Goal: Information Seeking & Learning: Learn about a topic

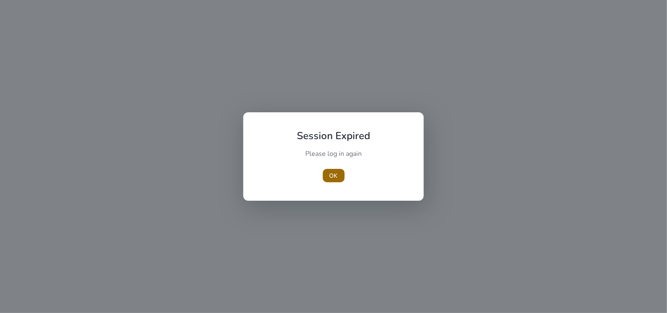
click at [339, 180] on span "button" at bounding box center [334, 175] width 22 height 20
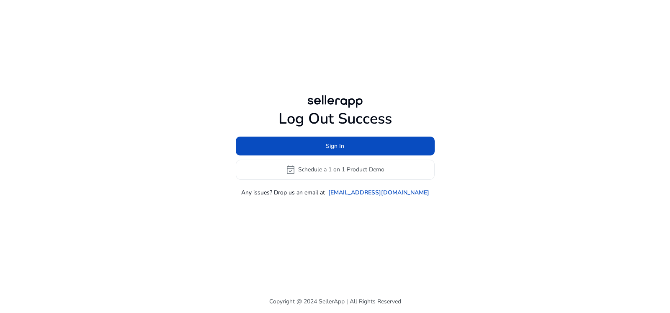
click at [320, 134] on div "Log Out Success Sign In event_available Schedule a 1 on 1 Product Demo Any issu…" at bounding box center [335, 153] width 199 height 87
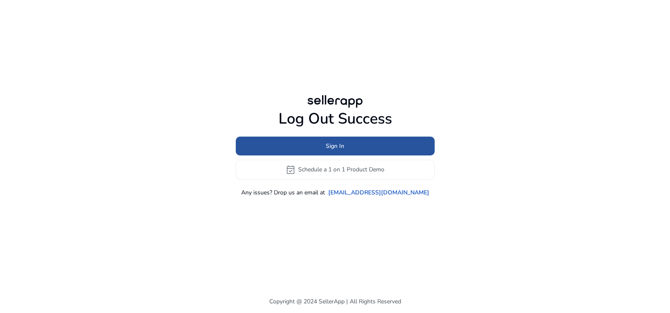
click at [316, 148] on span at bounding box center [335, 146] width 199 height 20
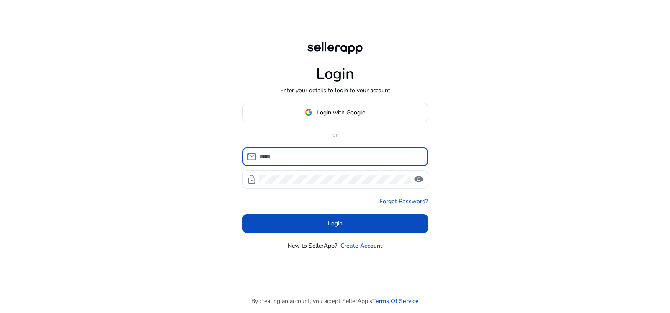
type input "**********"
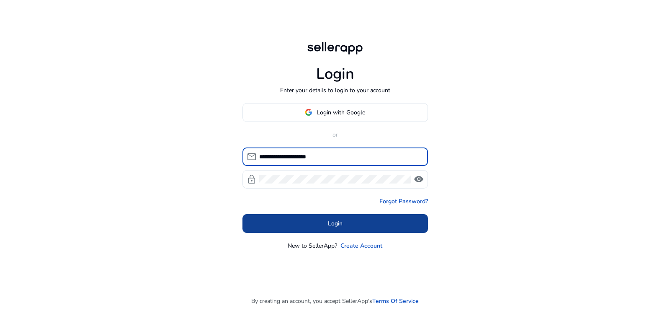
click at [326, 223] on span at bounding box center [335, 223] width 186 height 20
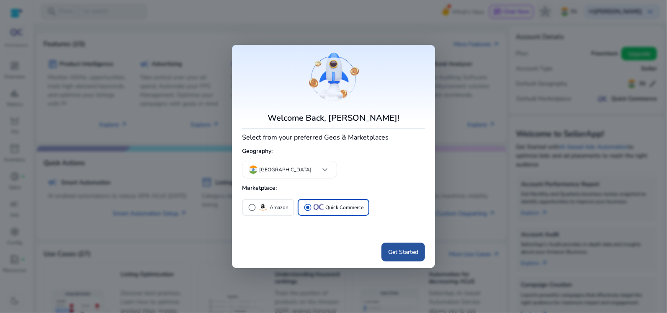
click at [402, 254] on span "Get Started" at bounding box center [403, 251] width 30 height 9
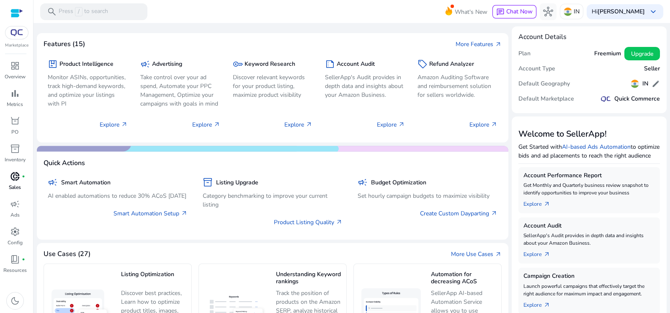
click at [11, 173] on span "donut_small" at bounding box center [15, 176] width 10 height 10
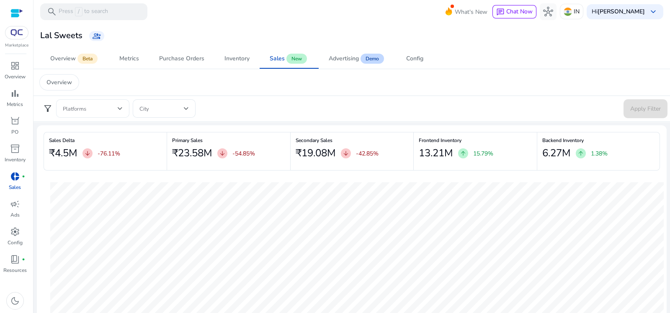
click at [107, 113] on div at bounding box center [93, 108] width 60 height 10
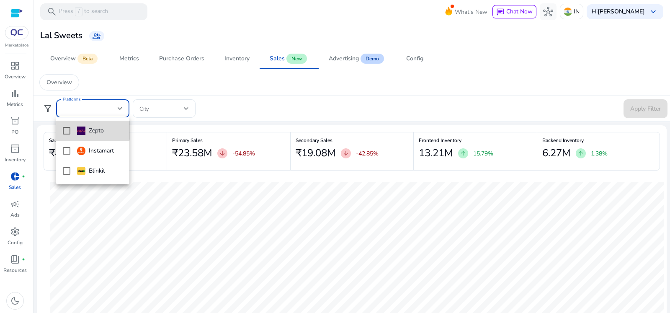
click at [70, 127] on mat-option "Zepto" at bounding box center [92, 131] width 73 height 20
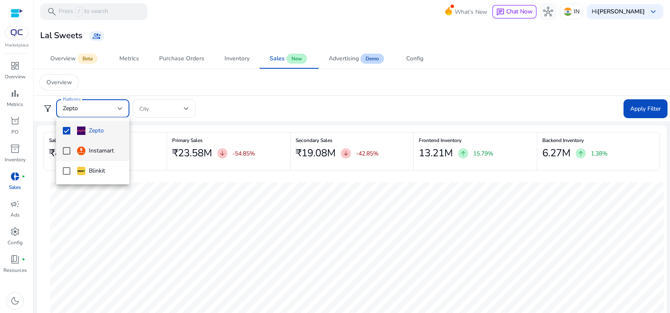
click at [67, 152] on mat-pseudo-checkbox at bounding box center [67, 151] width 8 height 8
click at [66, 171] on mat-pseudo-checkbox at bounding box center [67, 171] width 8 height 8
click at [182, 105] on div at bounding box center [335, 156] width 670 height 313
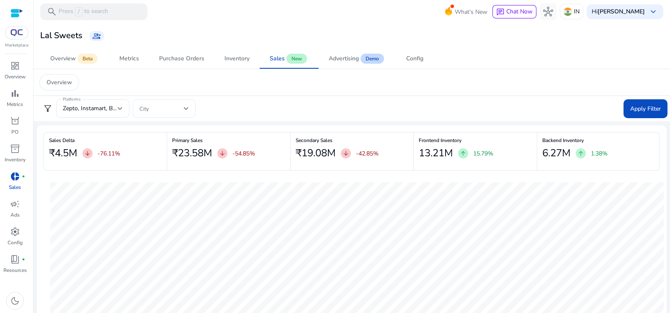
click at [182, 105] on span at bounding box center [161, 108] width 44 height 9
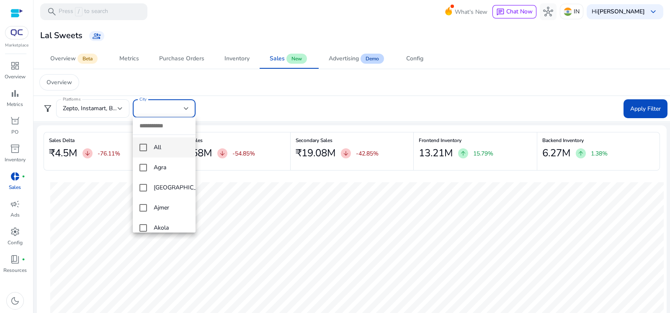
drag, startPoint x: 670, startPoint y: 39, endPoint x: 670, endPoint y: 103, distance: 64.1
click at [670, 103] on div at bounding box center [335, 156] width 670 height 313
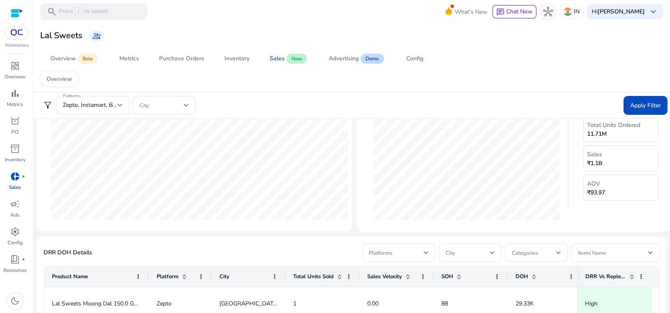
scroll to position [325, 0]
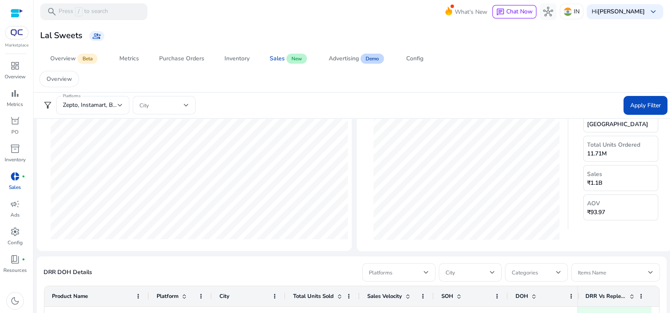
drag, startPoint x: 661, startPoint y: 195, endPoint x: 655, endPoint y: 153, distance: 41.9
click at [655, 153] on div "Top City Overview City Bengaluru Total Units Ordered 11.71M Sales ₹1.1B AOV ₹93…" at bounding box center [621, 156] width 88 height 142
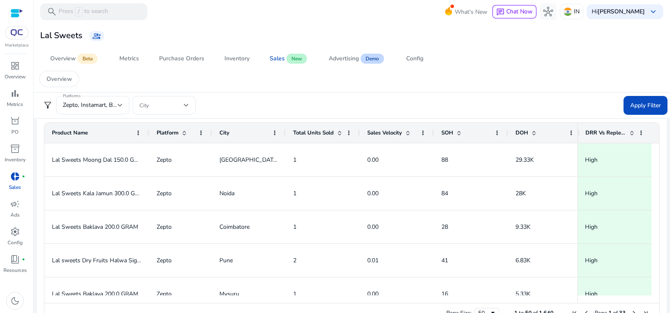
scroll to position [508, 0]
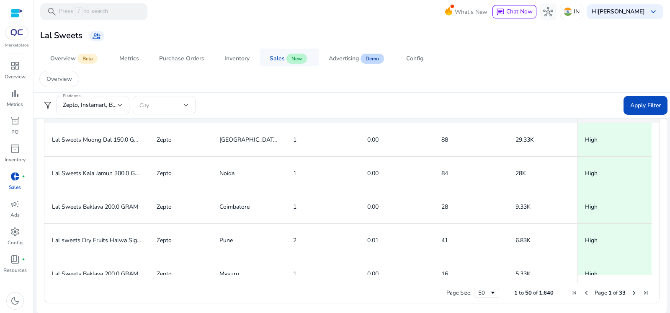
click at [294, 57] on span "New" at bounding box center [296, 59] width 21 height 10
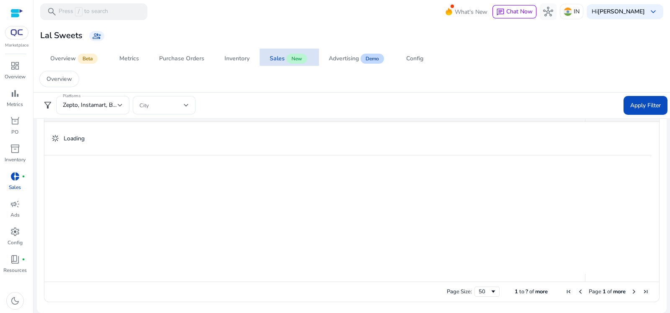
scroll to position [0, 0]
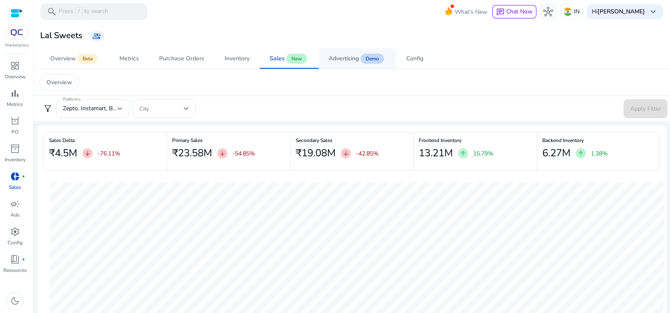
click at [362, 62] on span "Advertising Demo" at bounding box center [357, 59] width 57 height 20
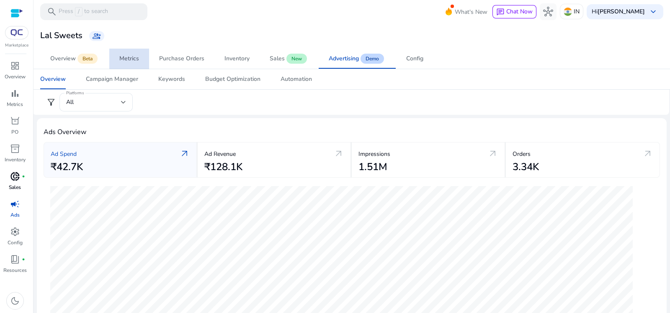
click at [141, 53] on link "Metrics" at bounding box center [129, 59] width 40 height 20
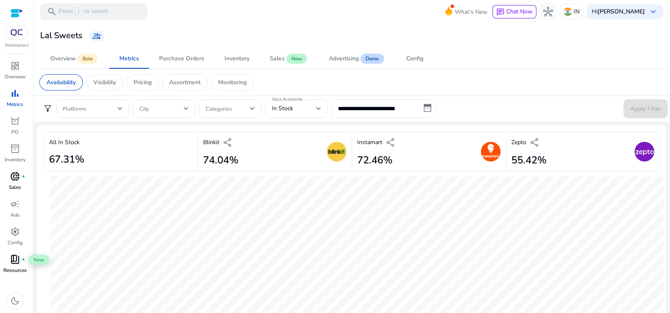
click at [16, 257] on span "book_4" at bounding box center [15, 259] width 10 height 10
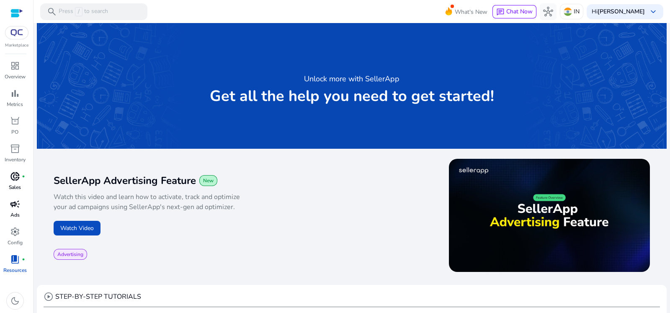
click at [14, 212] on p "Ads" at bounding box center [14, 215] width 9 height 8
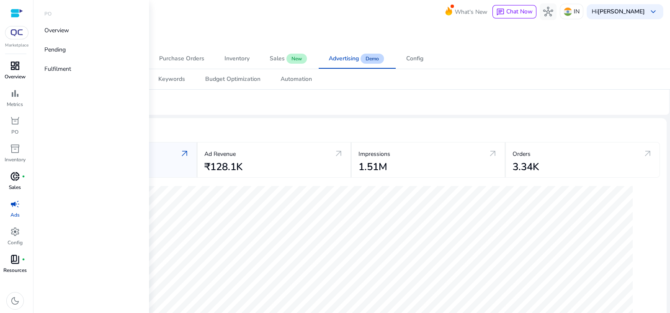
click at [15, 72] on div "dashboard" at bounding box center [14, 65] width 23 height 13
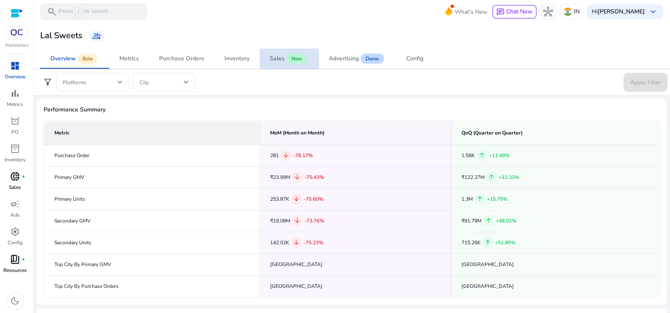
click at [272, 59] on div "Sales" at bounding box center [277, 59] width 15 height 6
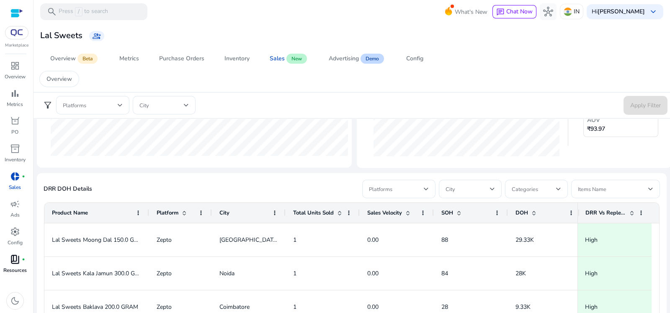
scroll to position [412, 0]
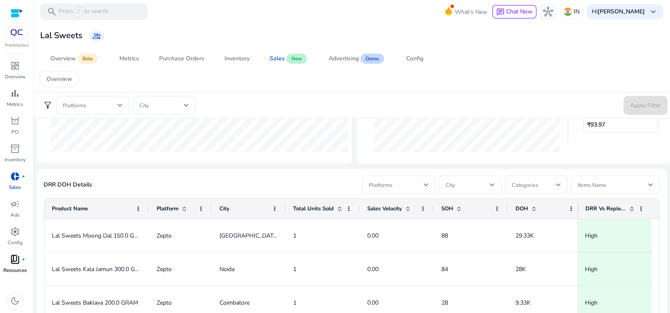
drag, startPoint x: 664, startPoint y: 231, endPoint x: 658, endPoint y: 290, distance: 58.9
click at [658, 290] on mat-sidenav-content "search Press / to search What's New chat Chat Now hub IN Hi Krishi keyboard_arr…" at bounding box center [352, 156] width 637 height 313
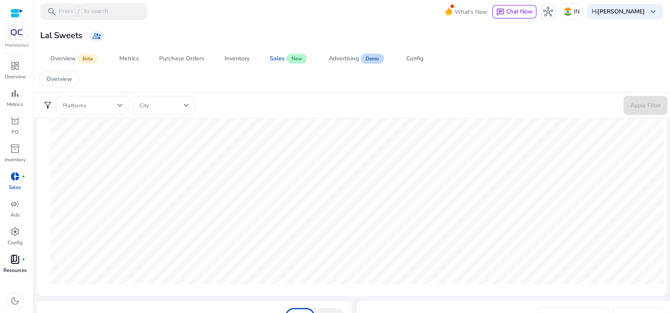
scroll to position [0, 0]
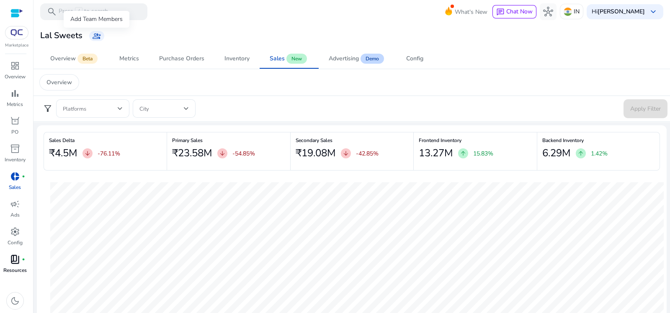
click at [102, 39] on app-icon "group_add" at bounding box center [96, 36] width 15 height 10
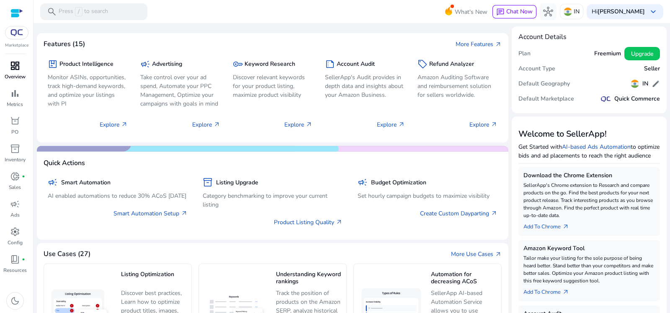
click at [13, 75] on p "Overview" at bounding box center [15, 77] width 21 height 8
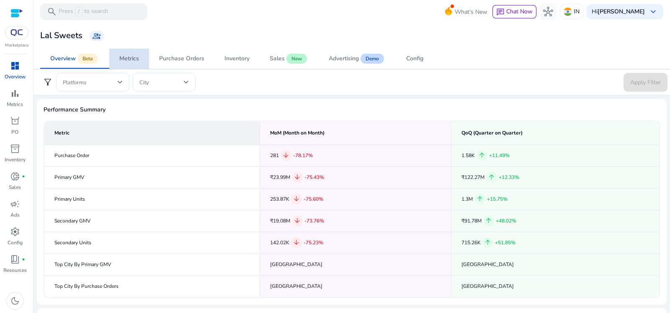
click at [132, 50] on span "Metrics" at bounding box center [129, 59] width 20 height 20
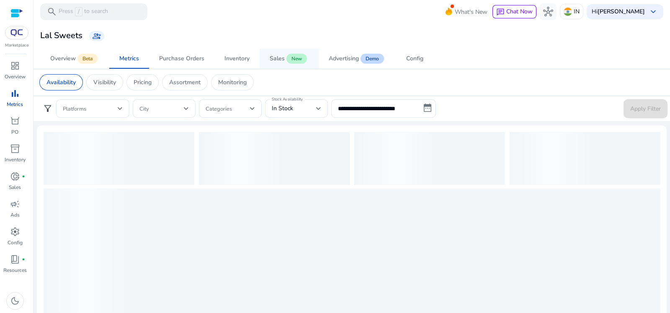
click at [295, 60] on span "New" at bounding box center [296, 59] width 21 height 10
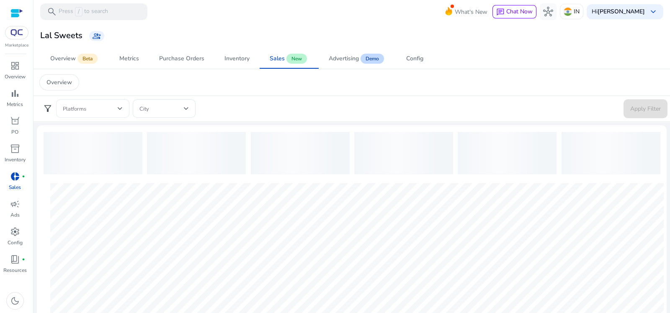
click at [124, 111] on div "Platforms" at bounding box center [92, 108] width 73 height 18
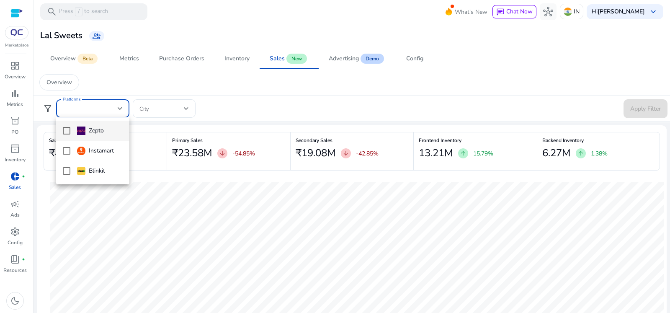
click at [66, 131] on mat-pseudo-checkbox at bounding box center [67, 131] width 8 height 8
click at [66, 147] on mat-option "Instamart" at bounding box center [92, 151] width 73 height 20
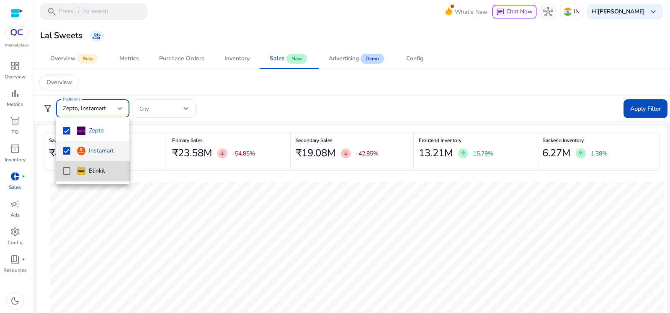
click at [65, 169] on mat-pseudo-checkbox at bounding box center [67, 171] width 8 height 8
click at [174, 100] on div at bounding box center [335, 156] width 670 height 313
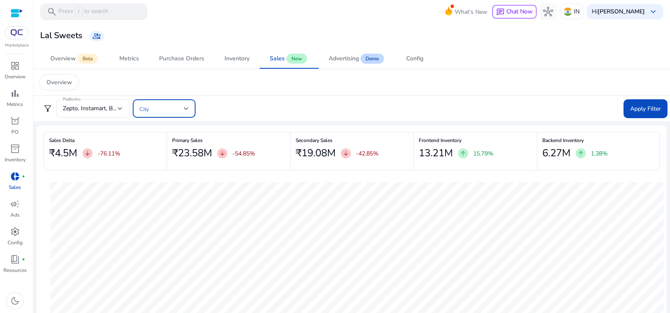
click at [176, 106] on span at bounding box center [161, 108] width 44 height 9
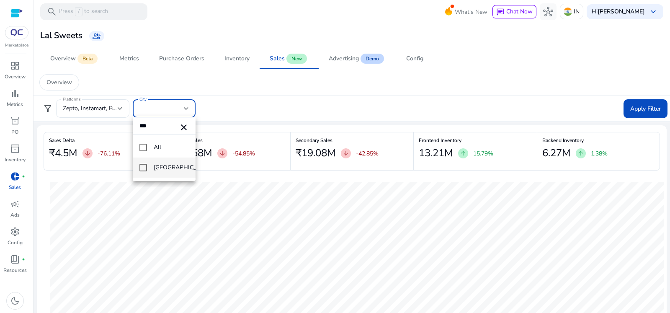
type input "***"
click at [144, 168] on mat-pseudo-checkbox at bounding box center [143, 168] width 8 height 8
click at [178, 110] on div at bounding box center [335, 156] width 670 height 313
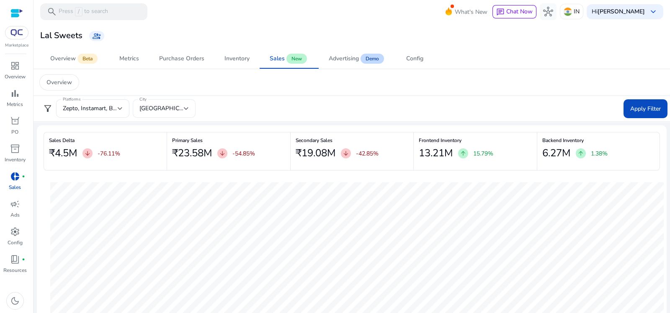
click at [188, 109] on div at bounding box center [186, 108] width 5 height 3
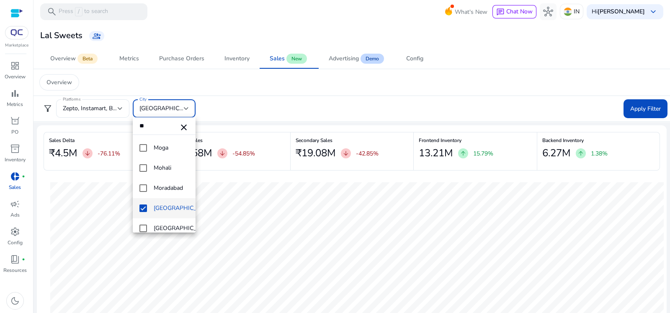
scroll to position [20, 0]
drag, startPoint x: 155, startPoint y: 128, endPoint x: 145, endPoint y: 166, distance: 39.7
click at [145, 166] on div "** close All [GEOGRAPHIC_DATA] [GEOGRAPHIC_DATA] [GEOGRAPHIC_DATA] [GEOGRAPHIC_…" at bounding box center [164, 174] width 63 height 115
click at [145, 166] on mat-pseudo-checkbox at bounding box center [143, 168] width 8 height 8
click at [162, 124] on input "**" at bounding box center [164, 125] width 63 height 17
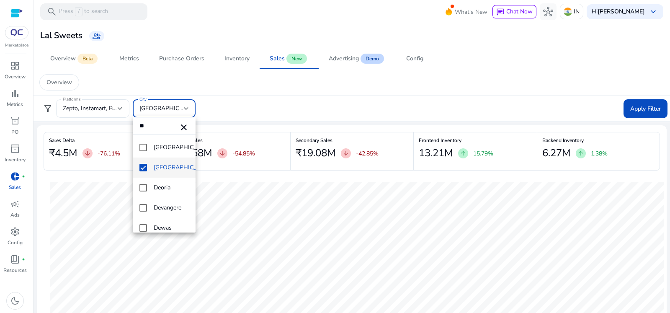
type input "*"
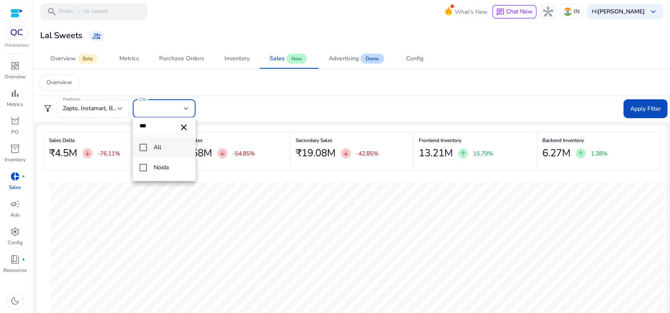
scroll to position [0, 0]
type input "***"
click at [146, 163] on mat-option "Noida" at bounding box center [164, 167] width 63 height 20
click at [232, 122] on div at bounding box center [335, 156] width 670 height 313
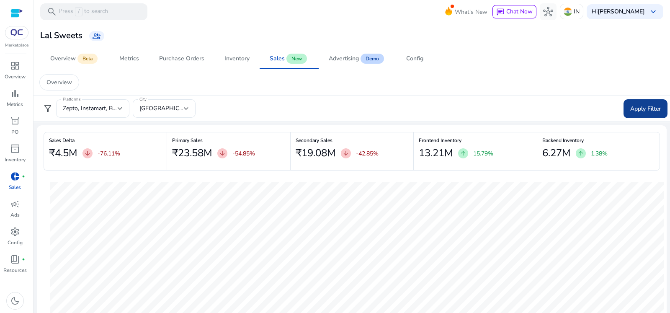
click at [639, 112] on span "Apply Filter" at bounding box center [645, 108] width 31 height 9
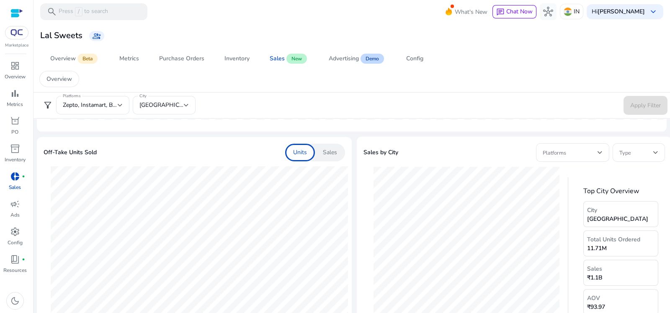
scroll to position [257, 0]
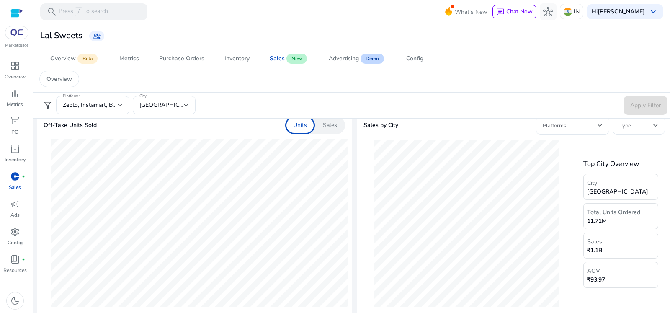
click at [325, 129] on div "Sales" at bounding box center [330, 125] width 30 height 18
click at [639, 127] on span at bounding box center [636, 125] width 34 height 9
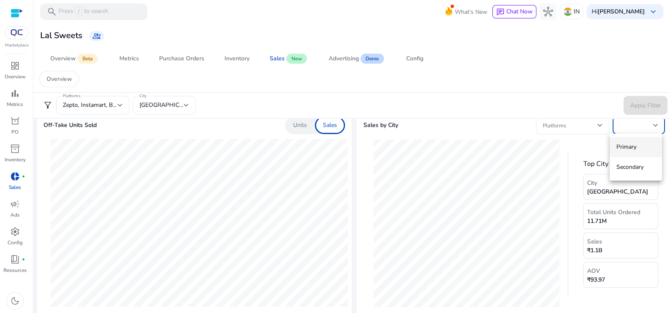
click at [585, 133] on div at bounding box center [335, 156] width 670 height 313
click at [585, 129] on span at bounding box center [570, 125] width 55 height 9
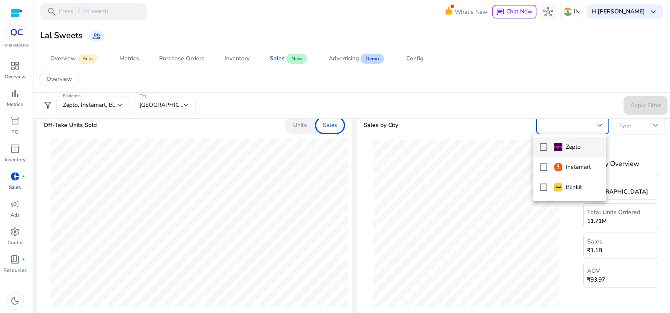
drag, startPoint x: 670, startPoint y: 157, endPoint x: 670, endPoint y: 239, distance: 81.2
click at [670, 239] on div at bounding box center [335, 156] width 670 height 313
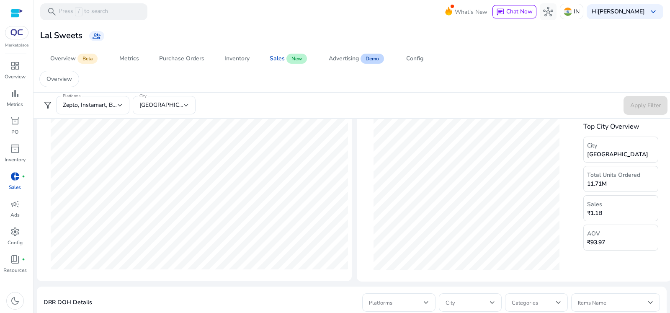
scroll to position [279, 0]
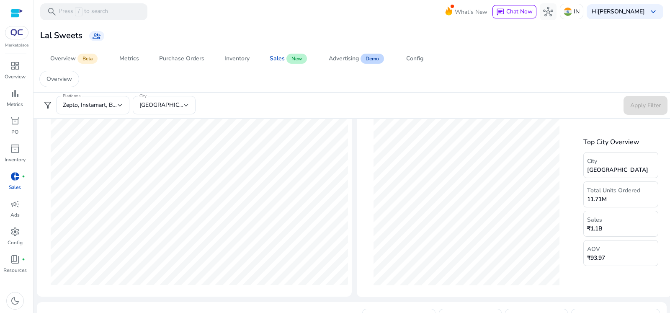
drag, startPoint x: 661, startPoint y: 186, endPoint x: 664, endPoint y: 252, distance: 65.8
click at [664, 252] on mat-card "Sales by City Platforms Type Orissa Top City Overview City [GEOGRAPHIC_DATA] To…" at bounding box center [514, 192] width 315 height 209
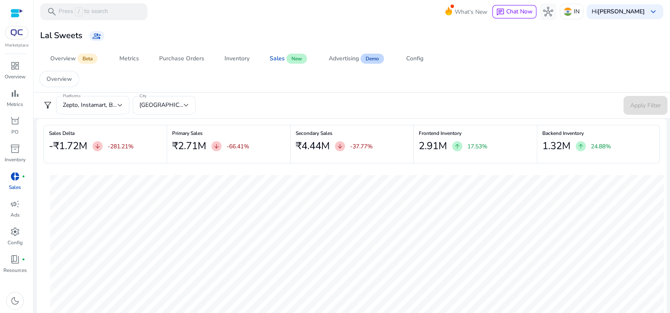
scroll to position [0, 0]
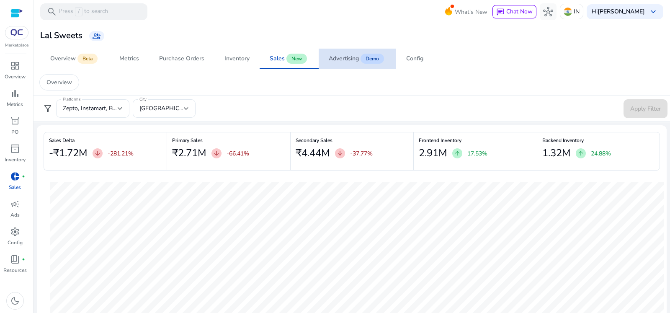
click at [369, 62] on span "Demo" at bounding box center [372, 59] width 23 height 10
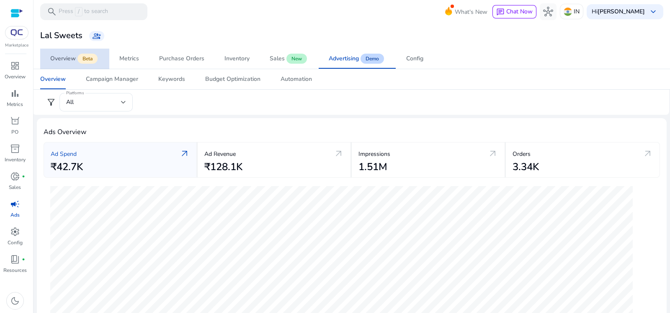
click at [80, 64] on span "Overview Beta" at bounding box center [74, 59] width 49 height 20
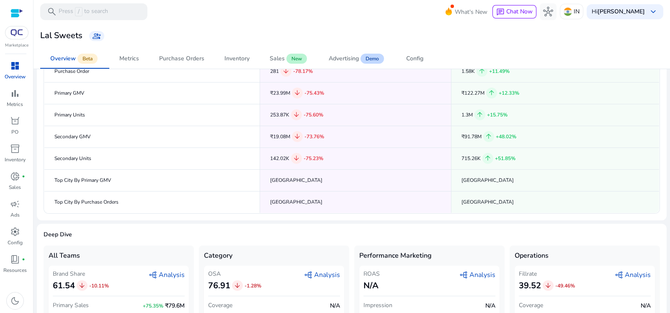
scroll to position [116, 0]
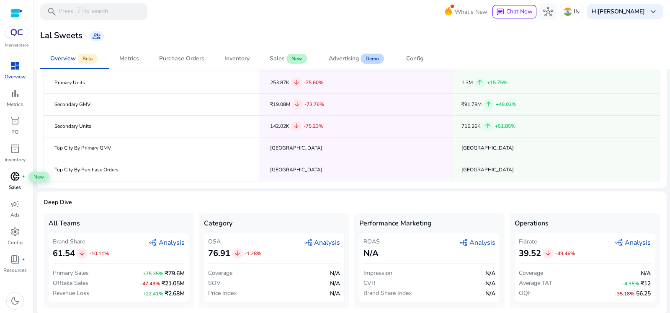
click at [16, 176] on span "donut_small" at bounding box center [15, 176] width 10 height 10
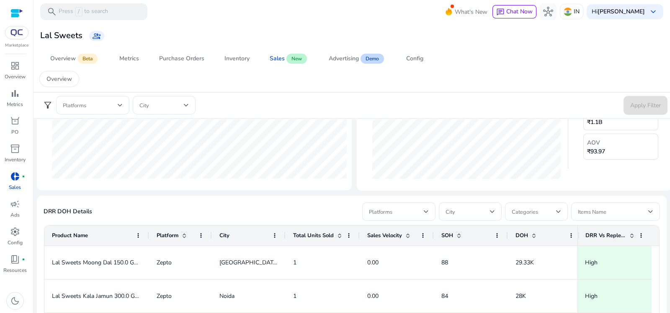
scroll to position [383, 0]
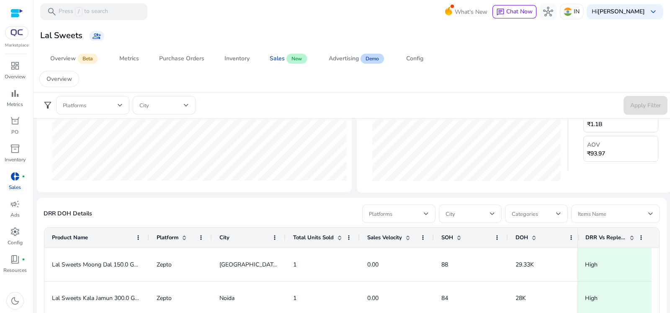
click at [656, 235] on div "DRR Vs Replenishment" at bounding box center [618, 237] width 82 height 20
click at [421, 219] on div at bounding box center [399, 213] width 60 height 18
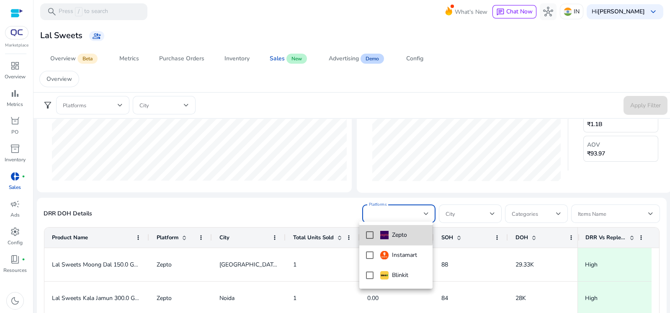
click at [366, 229] on mat-option "Zepto" at bounding box center [395, 235] width 73 height 20
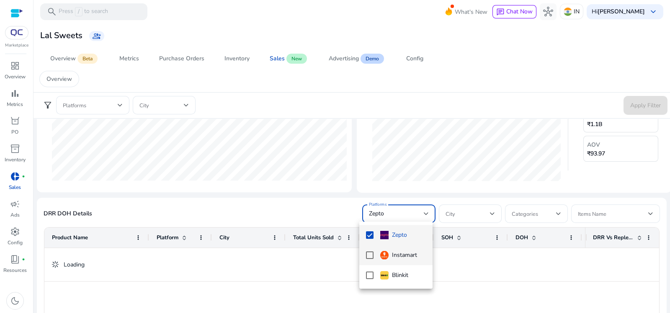
click at [366, 253] on mat-pseudo-checkbox at bounding box center [370, 255] width 8 height 8
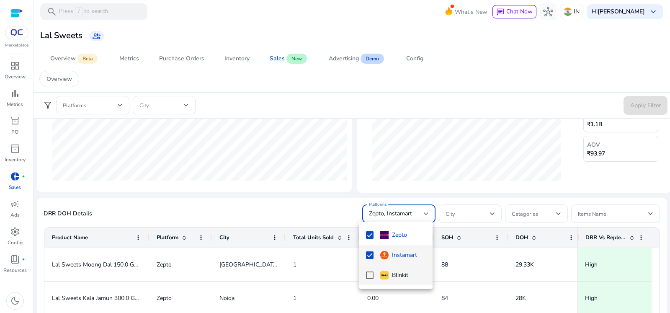
click at [370, 273] on mat-pseudo-checkbox at bounding box center [370, 275] width 8 height 8
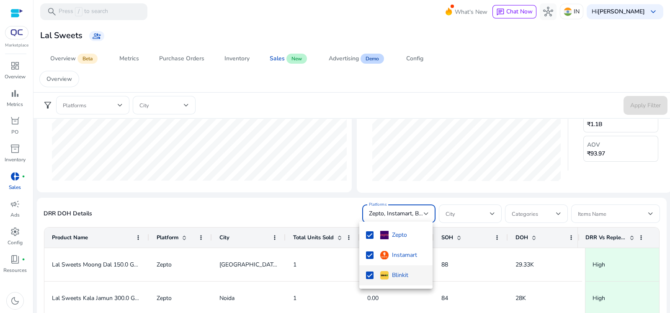
click at [496, 208] on div at bounding box center [335, 156] width 670 height 313
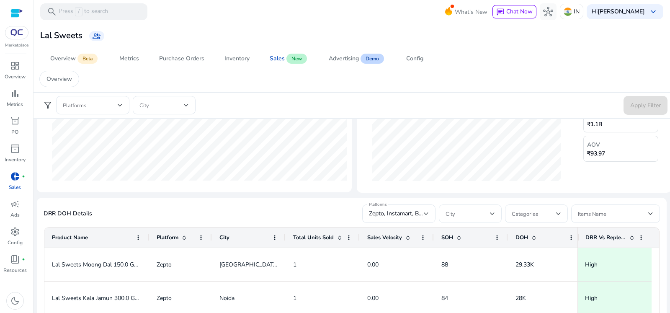
click at [490, 210] on div at bounding box center [492, 214] width 5 height 10
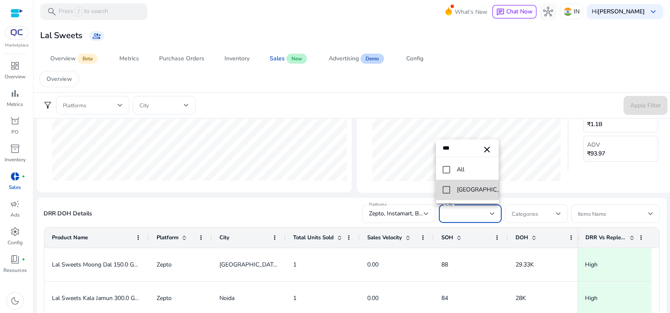
click at [448, 190] on mat-pseudo-checkbox at bounding box center [447, 190] width 8 height 8
click at [466, 150] on input "***" at bounding box center [467, 147] width 63 height 17
type input "*"
click at [449, 191] on mat-pseudo-checkbox at bounding box center [447, 190] width 8 height 8
click at [469, 147] on input "*****" at bounding box center [467, 147] width 63 height 17
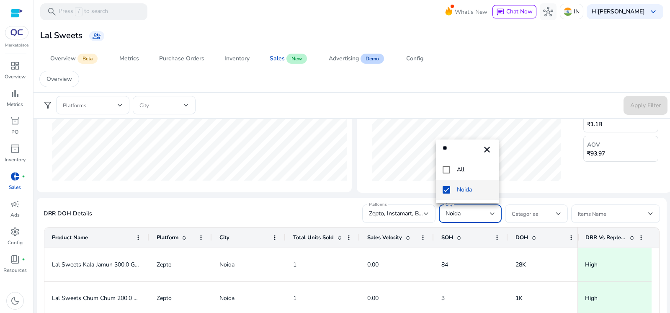
type input "*"
type input "***"
click at [446, 188] on mat-pseudo-checkbox at bounding box center [447, 190] width 8 height 8
click at [531, 219] on div at bounding box center [335, 156] width 670 height 313
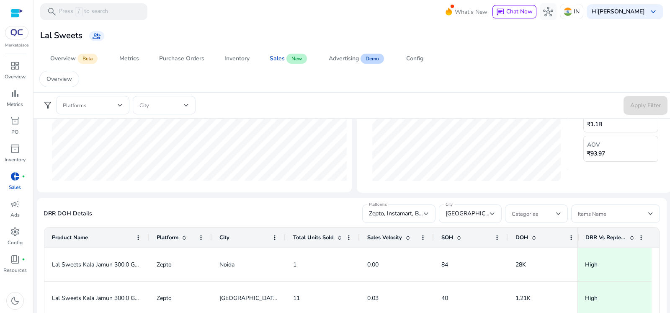
click at [531, 219] on div at bounding box center [536, 213] width 49 height 18
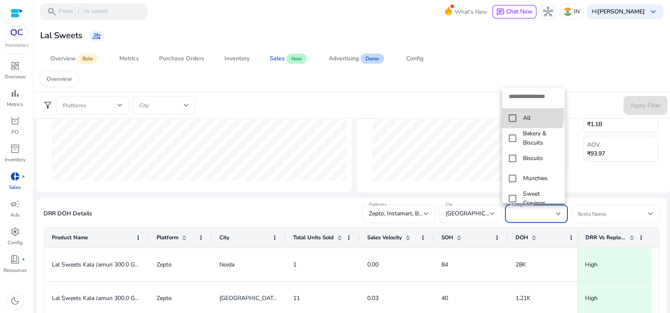
click at [513, 114] on mat-pseudo-checkbox at bounding box center [513, 118] width 8 height 8
click at [604, 211] on div at bounding box center [335, 156] width 670 height 313
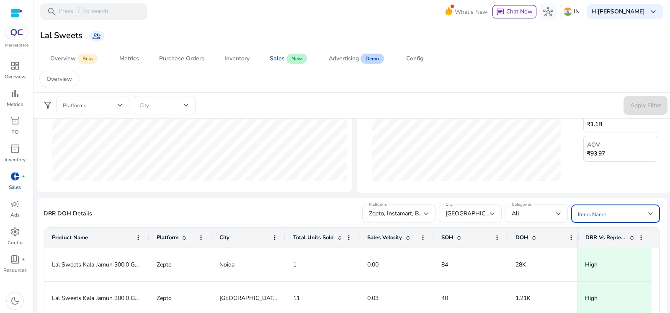
click at [604, 211] on span at bounding box center [613, 213] width 70 height 9
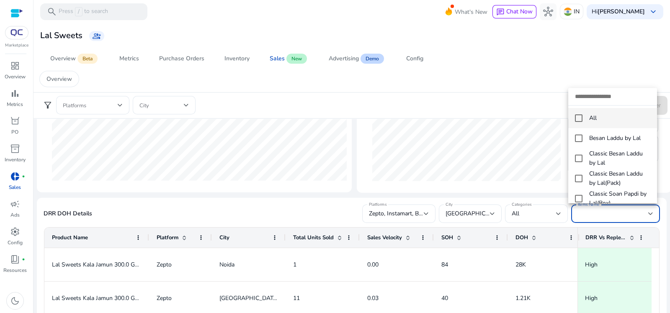
click at [584, 120] on mat-option "All" at bounding box center [612, 118] width 89 height 20
drag, startPoint x: 670, startPoint y: 224, endPoint x: 670, endPoint y: 275, distance: 51.5
click at [670, 275] on div at bounding box center [335, 156] width 670 height 313
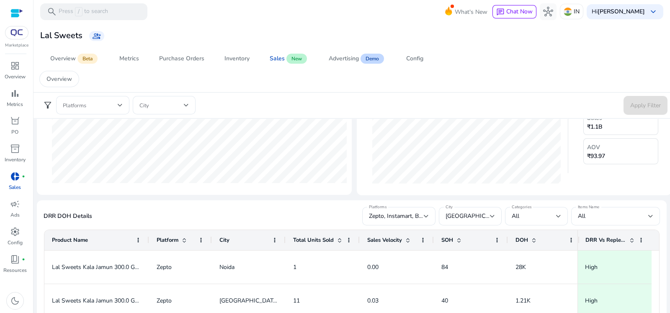
scroll to position [377, 0]
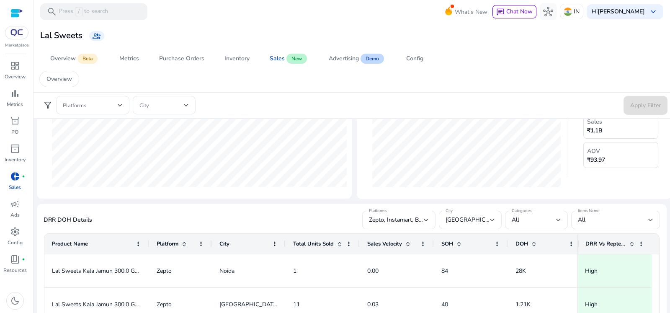
click at [459, 242] on span at bounding box center [459, 243] width 7 height 7
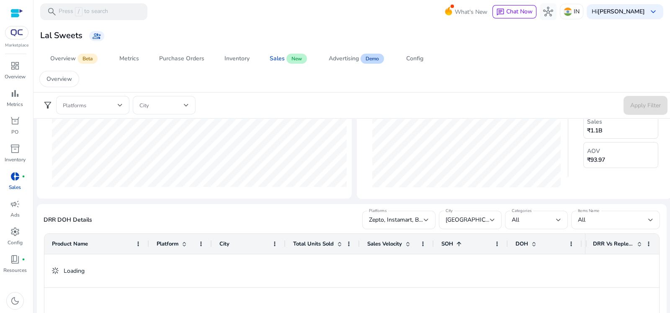
click at [459, 242] on span at bounding box center [459, 243] width 7 height 7
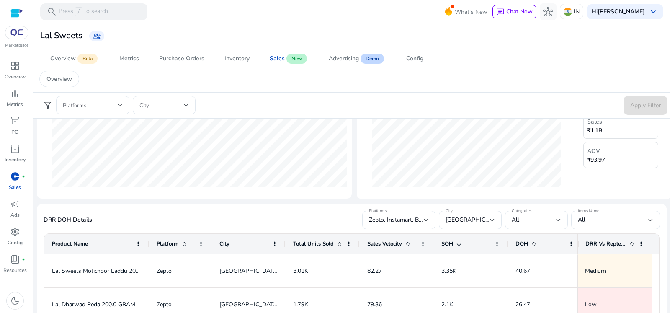
scroll to position [248, 0]
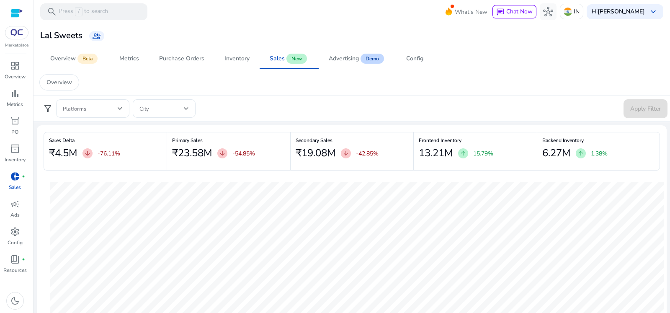
scroll to position [377, 0]
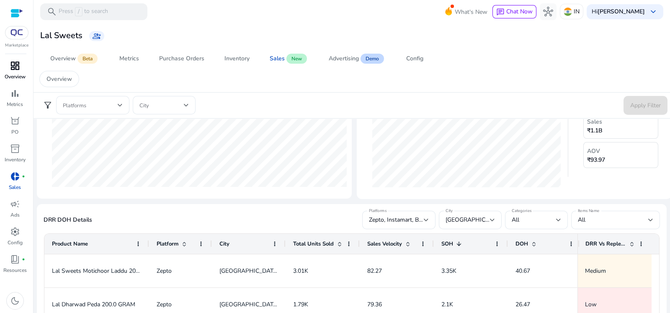
click at [19, 70] on span "dashboard" at bounding box center [15, 66] width 10 height 10
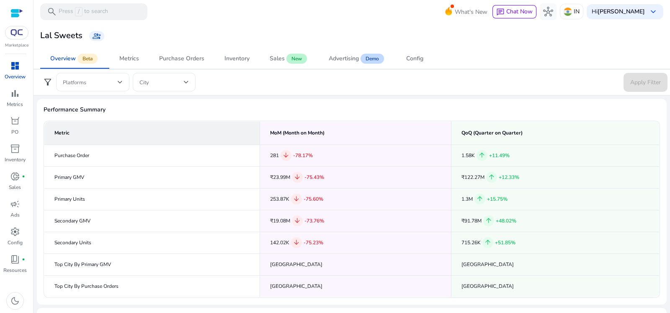
click at [107, 86] on span at bounding box center [90, 81] width 55 height 9
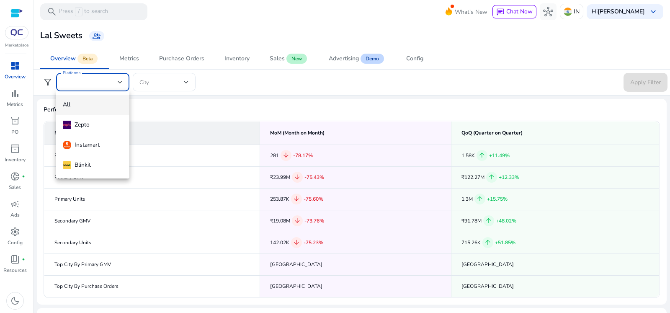
click at [179, 88] on div at bounding box center [335, 156] width 670 height 313
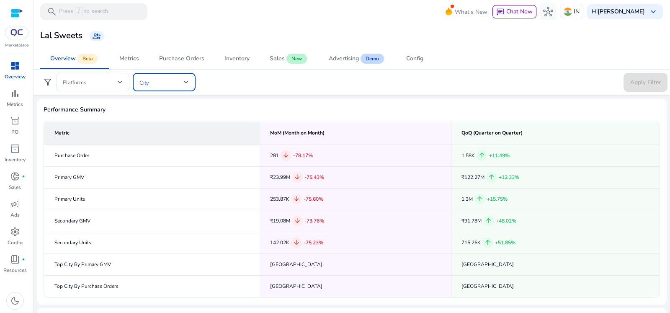
click at [179, 85] on span at bounding box center [161, 81] width 44 height 9
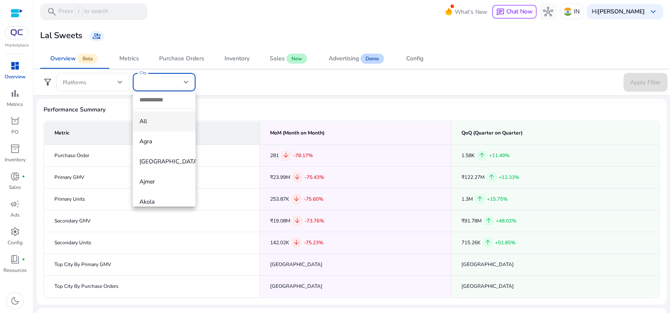
click at [280, 58] on div at bounding box center [335, 156] width 670 height 313
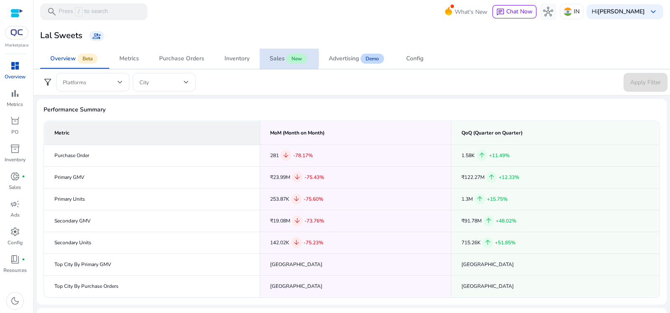
click at [280, 58] on div "Sales" at bounding box center [277, 59] width 15 height 6
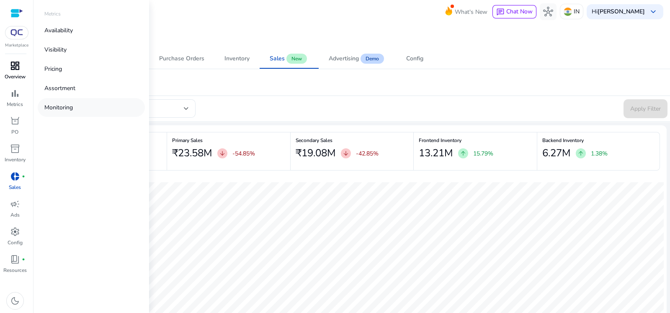
click at [55, 99] on link "Monitoring" at bounding box center [91, 107] width 107 height 19
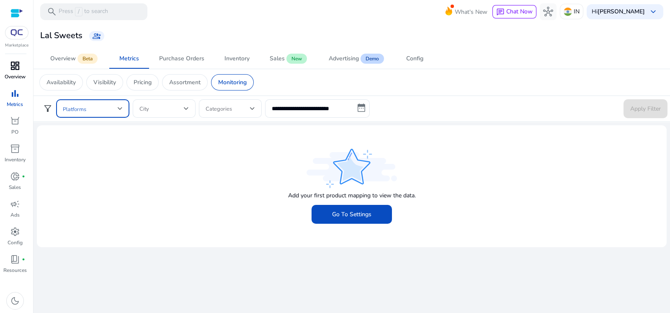
click at [119, 112] on div at bounding box center [120, 108] width 5 height 10
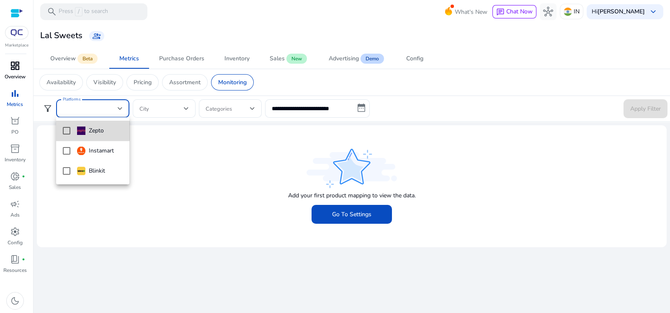
click at [62, 126] on mat-option "Zepto" at bounding box center [92, 131] width 73 height 20
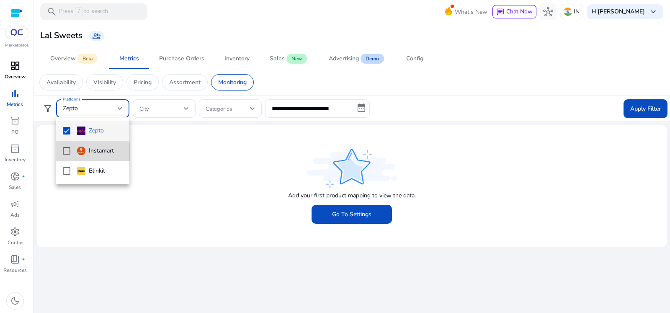
click at [67, 156] on mat-option "Instamart" at bounding box center [92, 151] width 73 height 20
click at [67, 169] on mat-pseudo-checkbox at bounding box center [67, 171] width 8 height 8
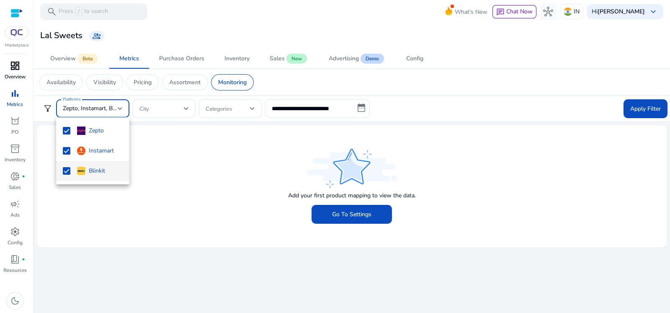
click at [168, 106] on div at bounding box center [335, 156] width 670 height 313
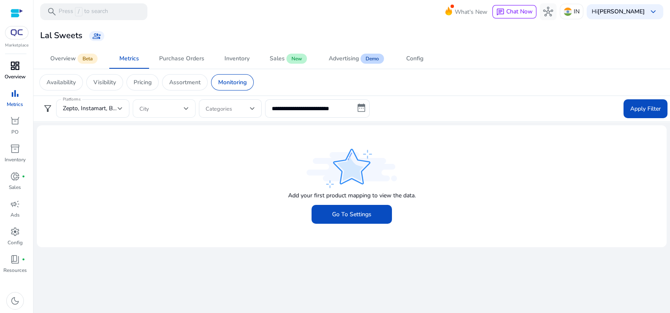
click at [191, 107] on div "City" at bounding box center [164, 108] width 63 height 18
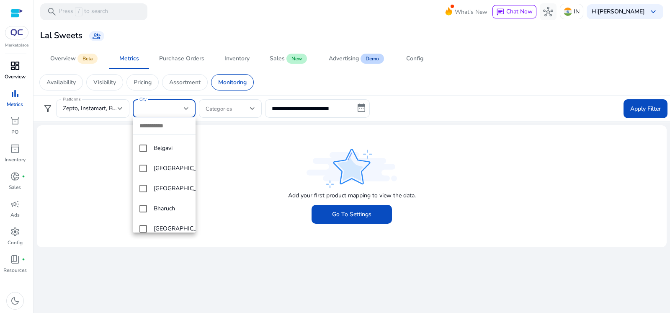
scroll to position [495, 0]
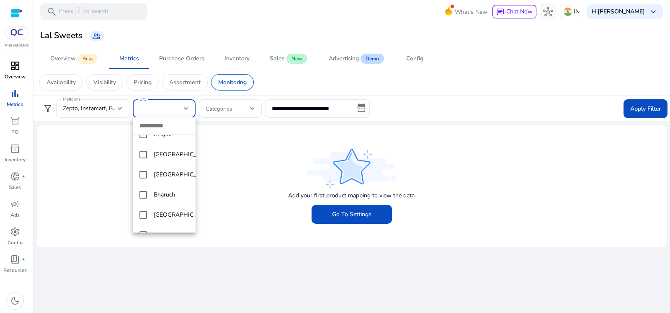
click at [160, 108] on div at bounding box center [335, 156] width 670 height 313
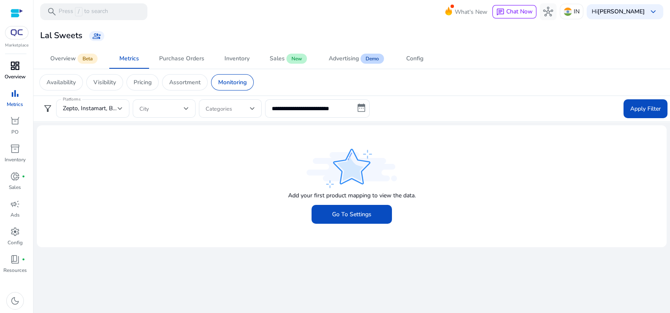
click at [160, 108] on span at bounding box center [161, 108] width 44 height 9
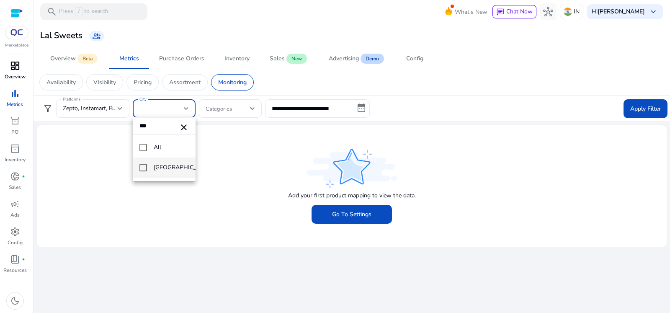
type input "***"
click at [147, 166] on mat-pseudo-checkbox at bounding box center [143, 168] width 8 height 8
click at [181, 125] on mat-icon "close" at bounding box center [184, 127] width 10 height 10
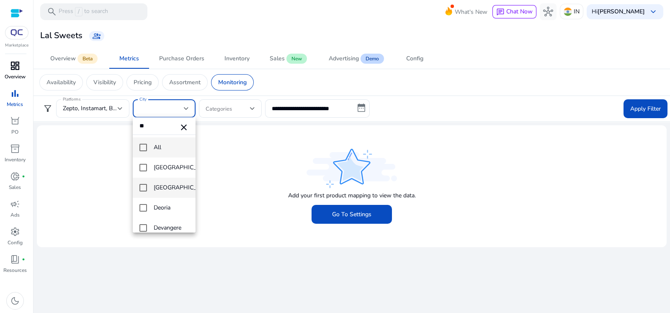
type input "**"
click at [146, 188] on mat-pseudo-checkbox at bounding box center [143, 188] width 8 height 8
click at [182, 126] on mat-icon "close" at bounding box center [184, 127] width 10 height 10
type input "***"
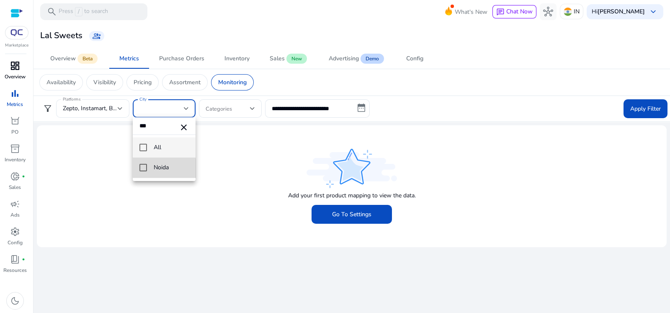
click at [142, 168] on mat-pseudo-checkbox at bounding box center [143, 168] width 8 height 8
click at [215, 186] on div at bounding box center [335, 156] width 670 height 313
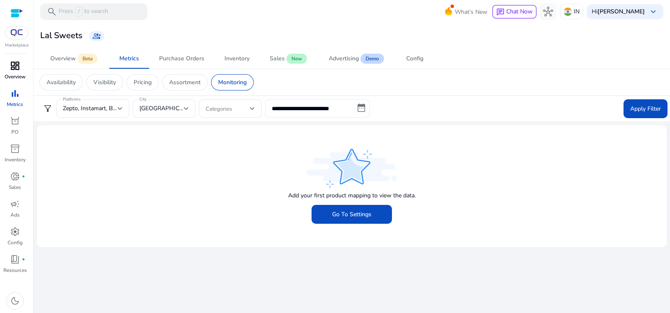
click at [364, 106] on input "**********" at bounding box center [317, 108] width 105 height 18
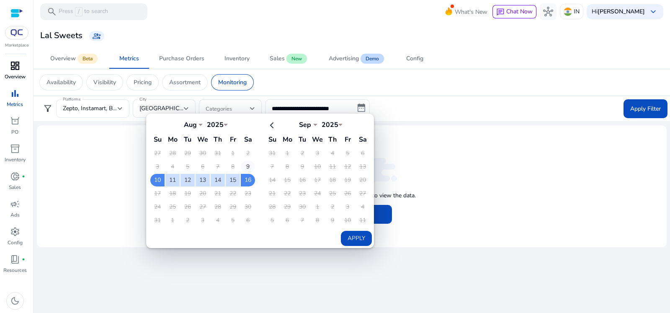
click at [246, 166] on td "9" at bounding box center [248, 166] width 14 height 13
click at [246, 183] on td "16" at bounding box center [248, 180] width 14 height 13
click at [246, 169] on td "9" at bounding box center [248, 166] width 14 height 13
click at [246, 161] on td "9" at bounding box center [248, 166] width 14 height 13
click at [249, 179] on td "16" at bounding box center [248, 180] width 14 height 13
